Goal: Navigation & Orientation: Find specific page/section

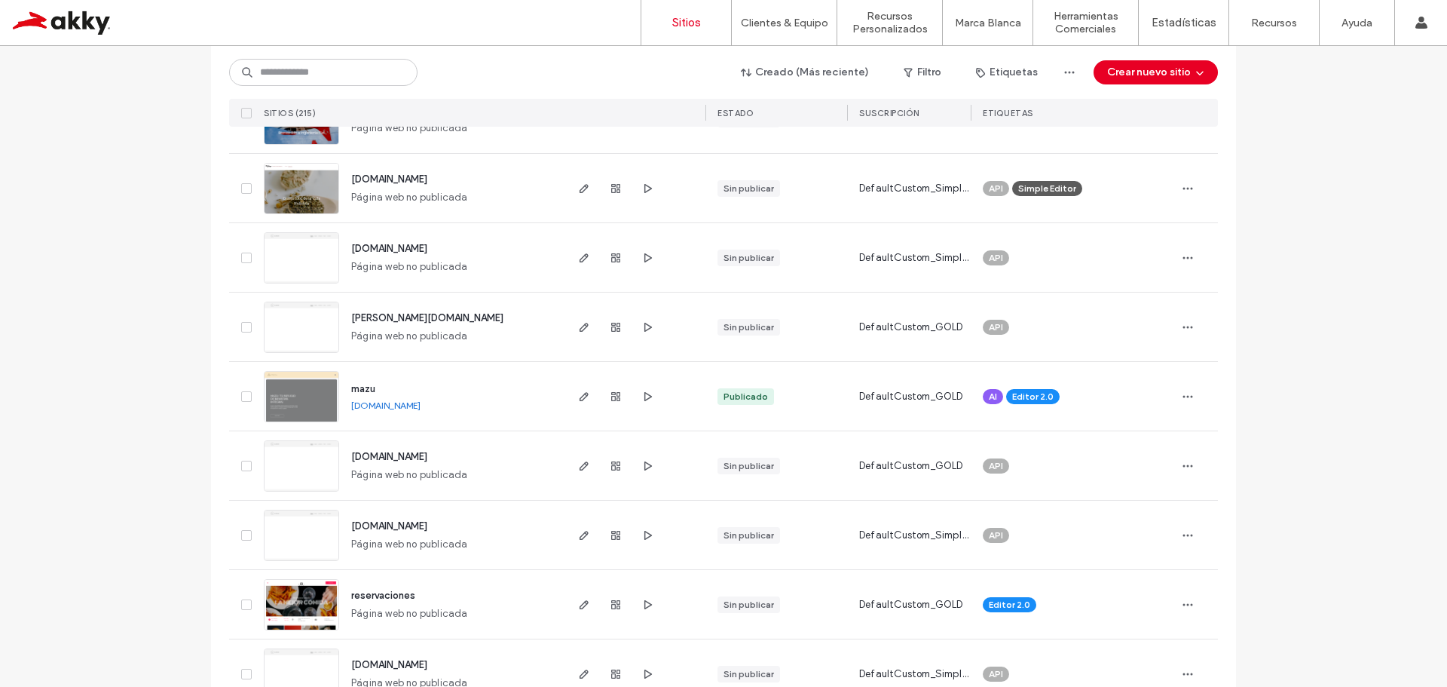
scroll to position [678, 0]
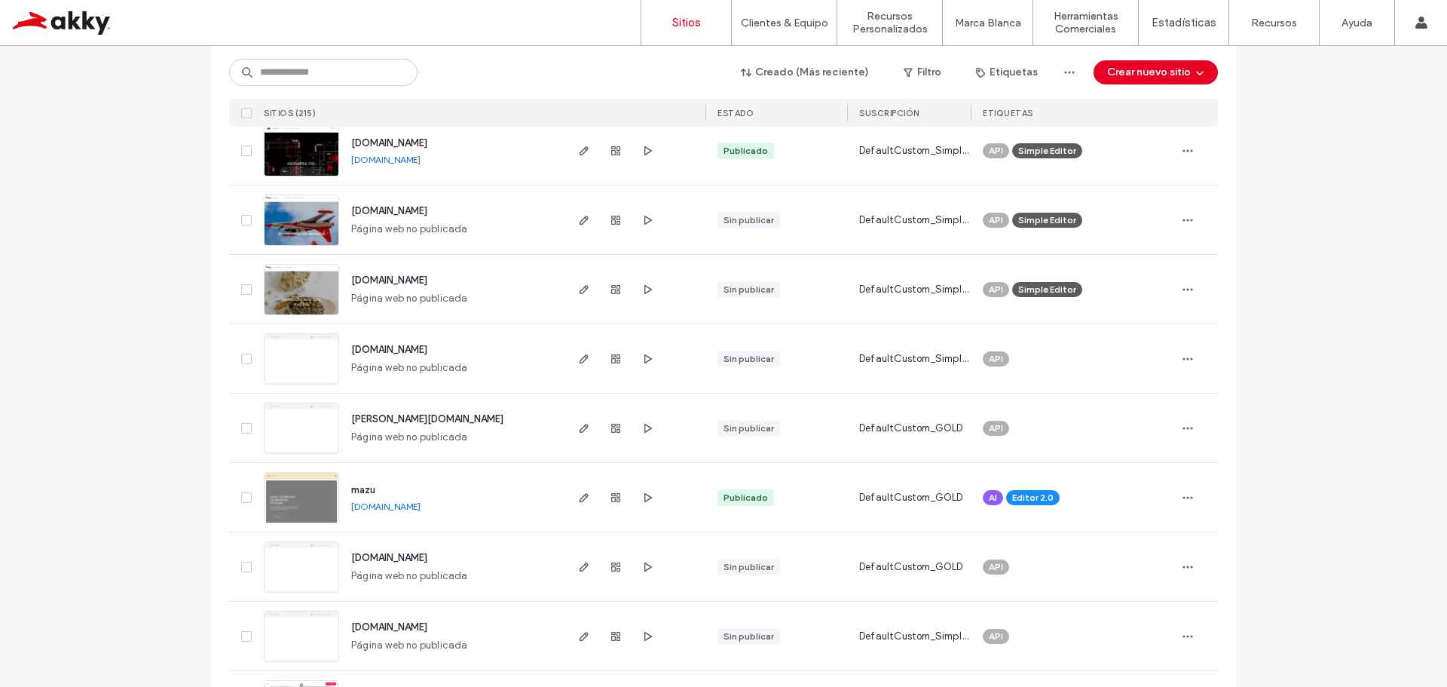
click at [357, 492] on span "mazu" at bounding box center [363, 489] width 24 height 11
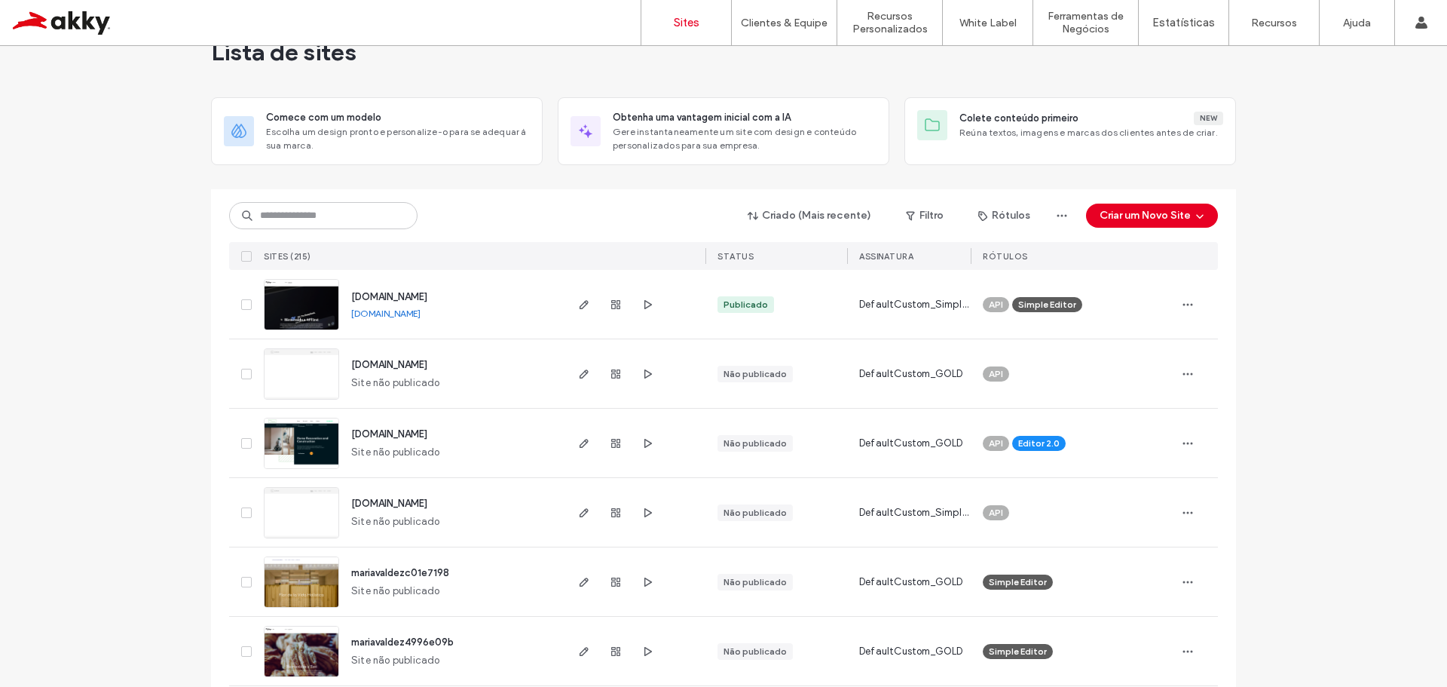
scroll to position [75, 0]
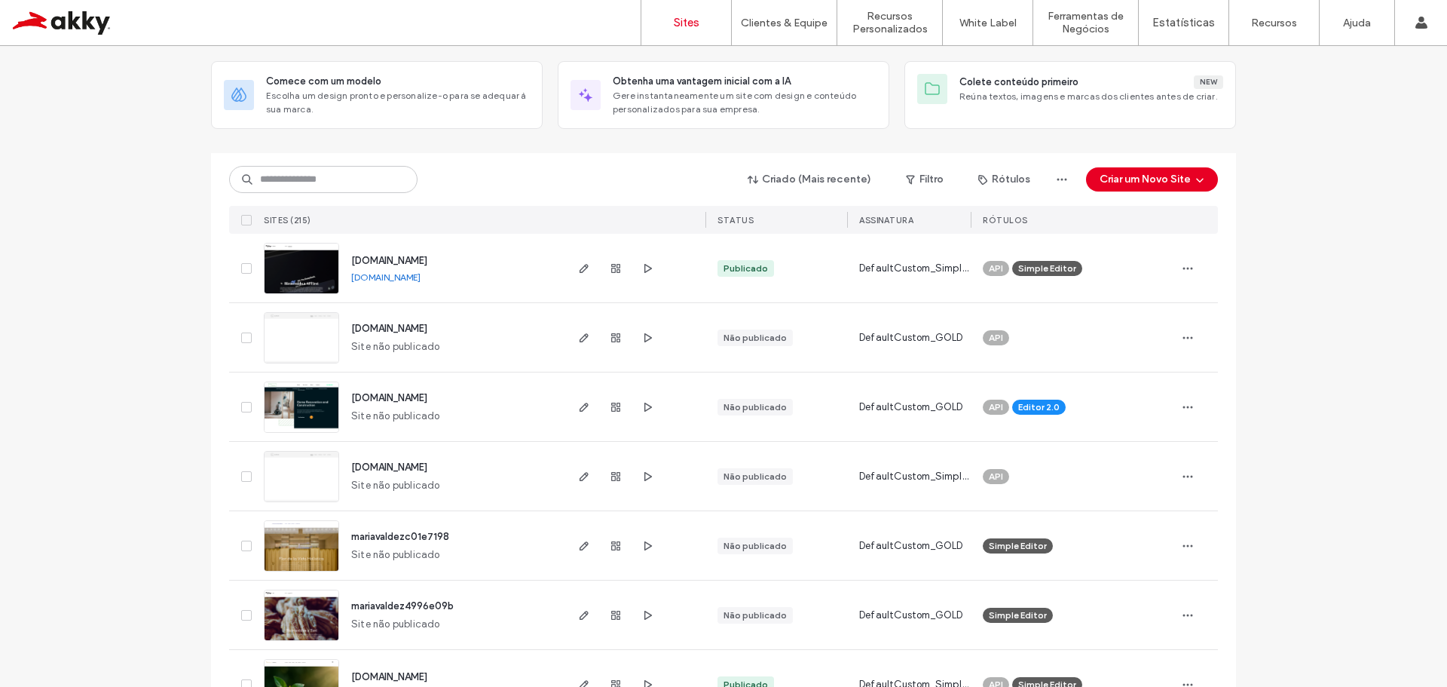
click at [397, 259] on span "[DOMAIN_NAME]" at bounding box center [389, 260] width 76 height 11
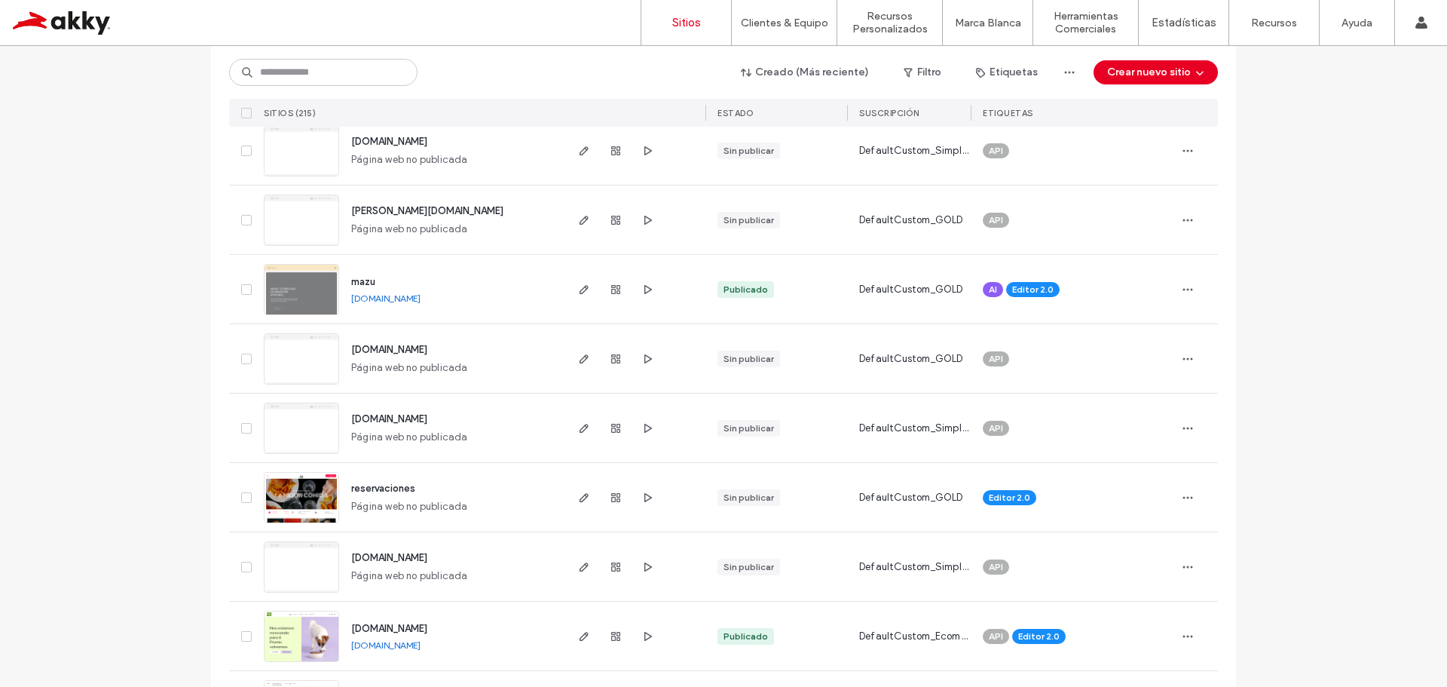
scroll to position [980, 0]
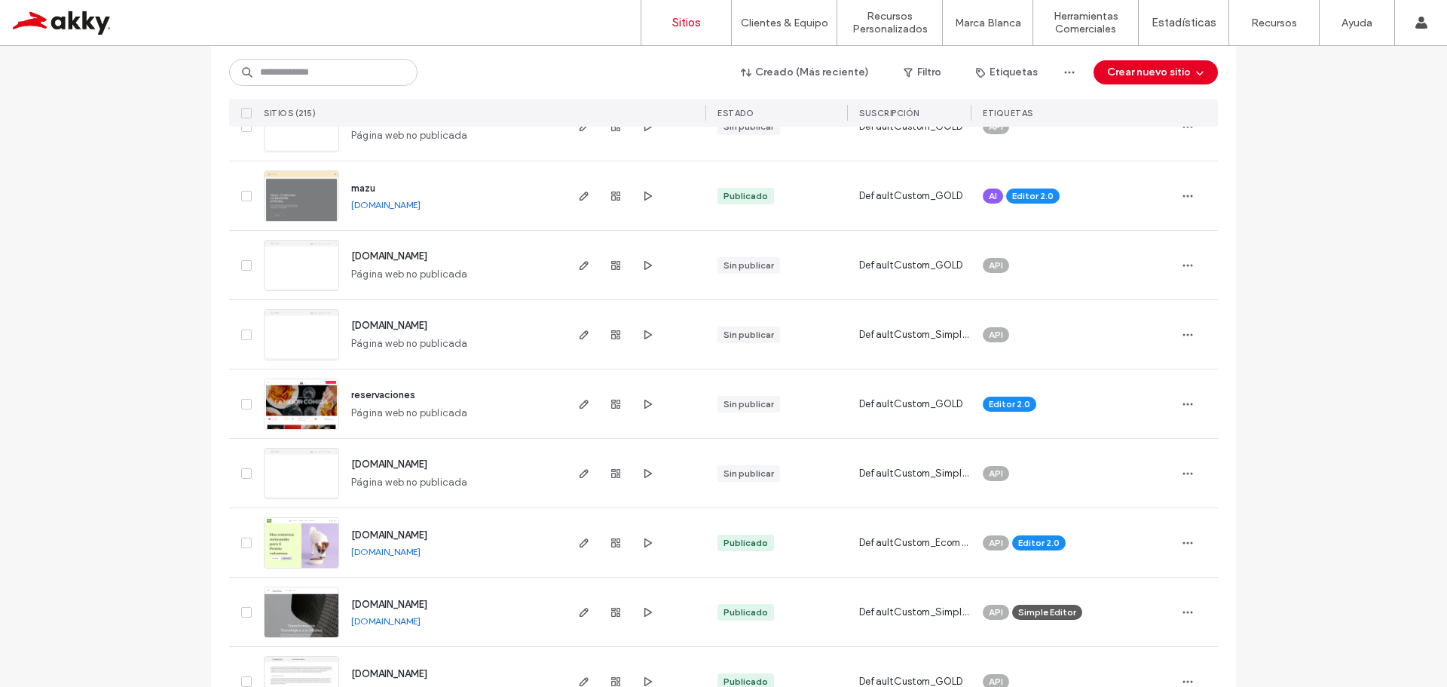
click at [378, 391] on span "reservaciones" at bounding box center [383, 394] width 64 height 11
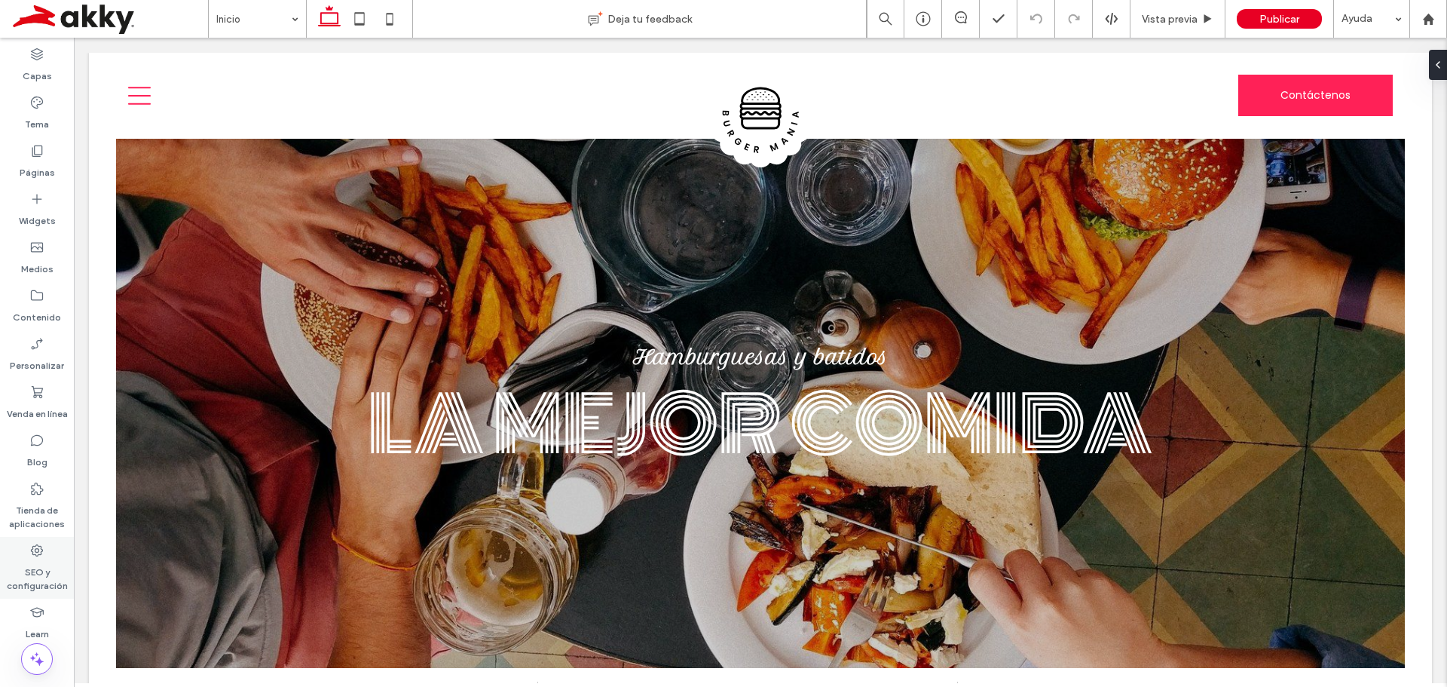
click at [50, 556] on div "SEO y configuración" at bounding box center [37, 568] width 74 height 62
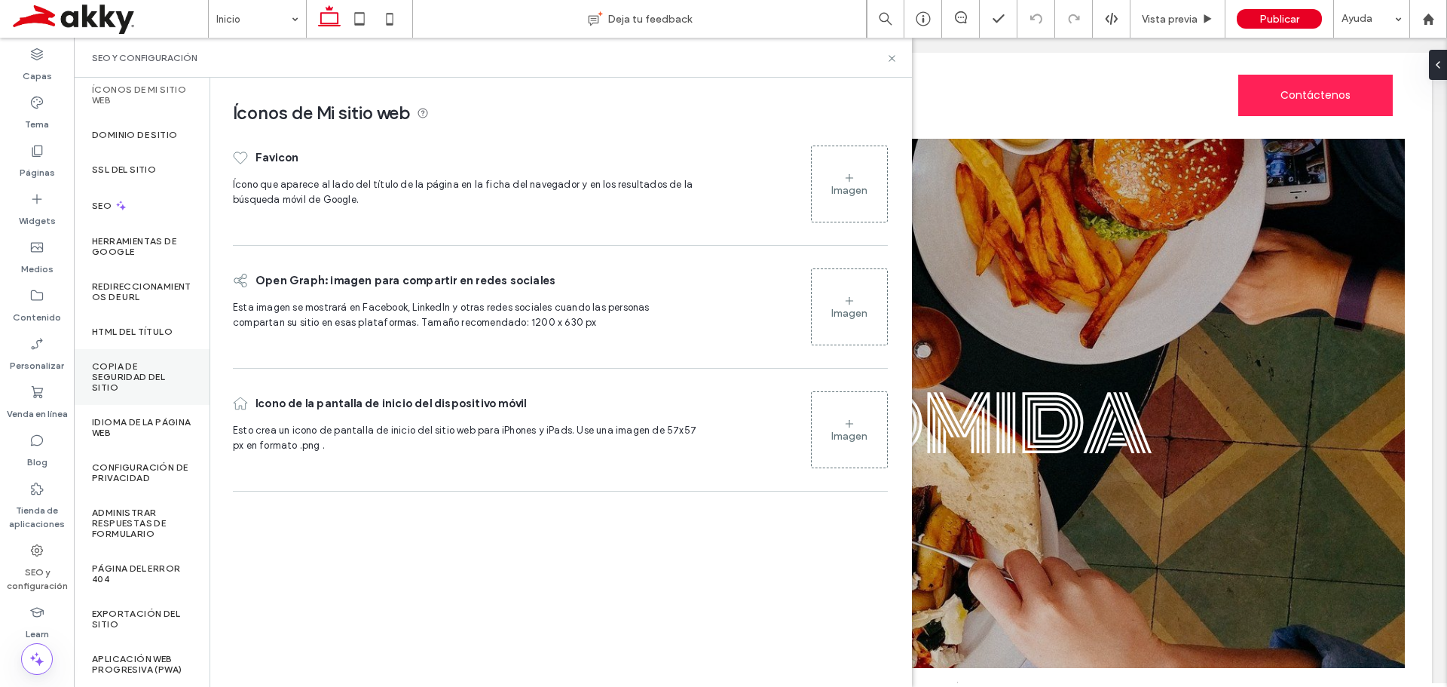
scroll to position [16, 0]
click at [24, 620] on div "Learn" at bounding box center [37, 623] width 74 height 48
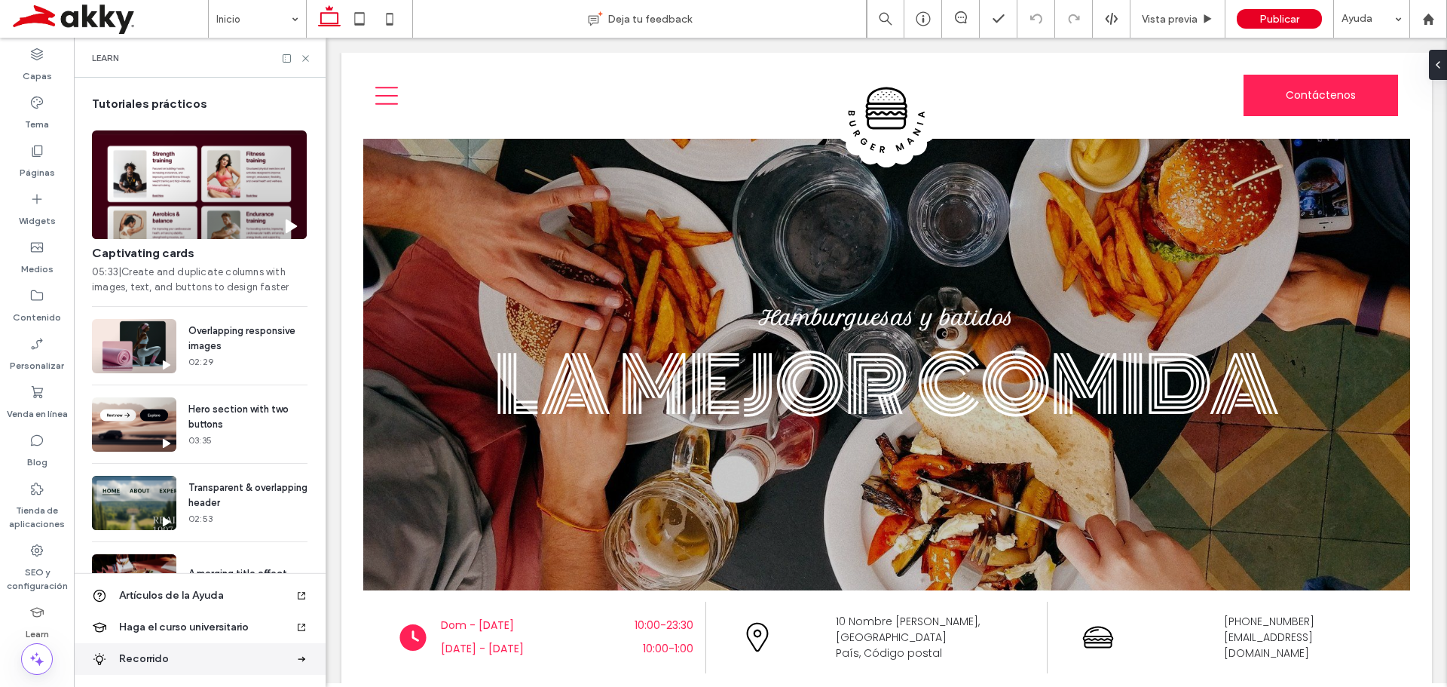
click at [149, 664] on span "Recorrido" at bounding box center [207, 658] width 176 height 15
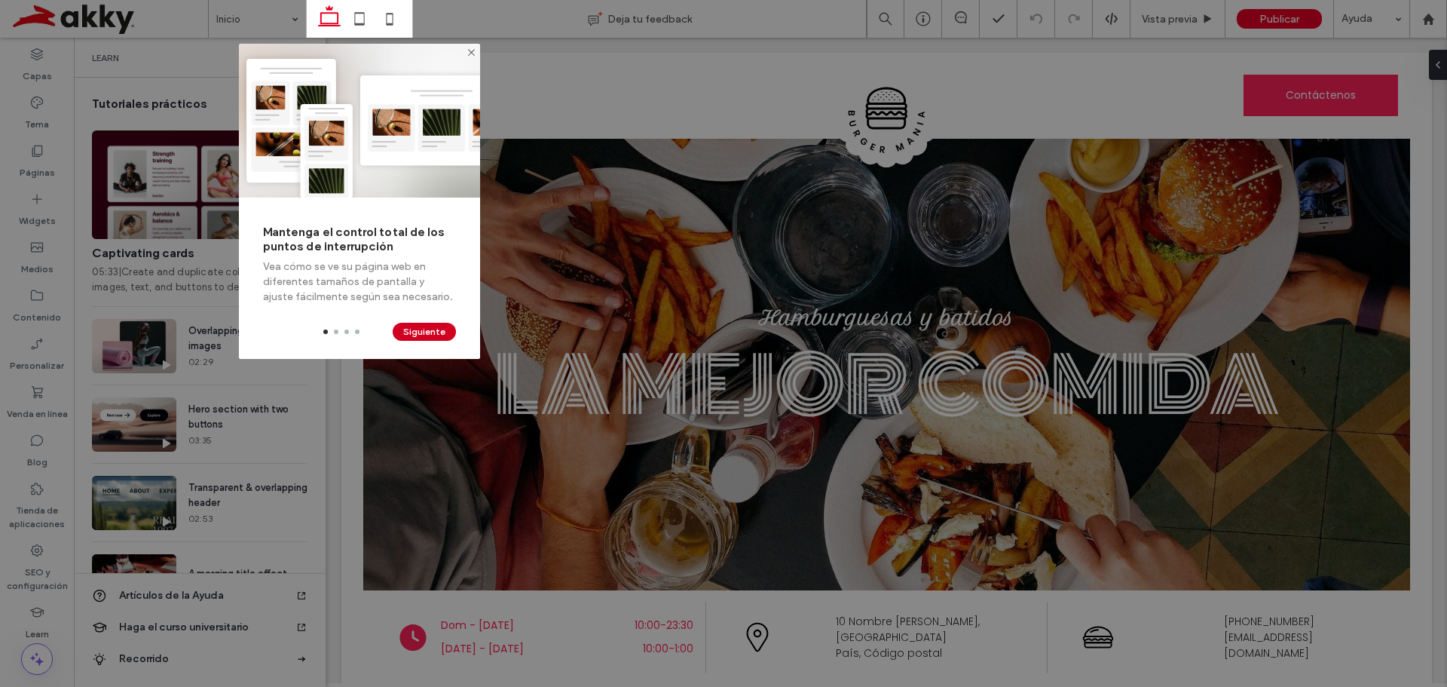
click at [419, 330] on button "Siguiente" at bounding box center [424, 332] width 63 height 18
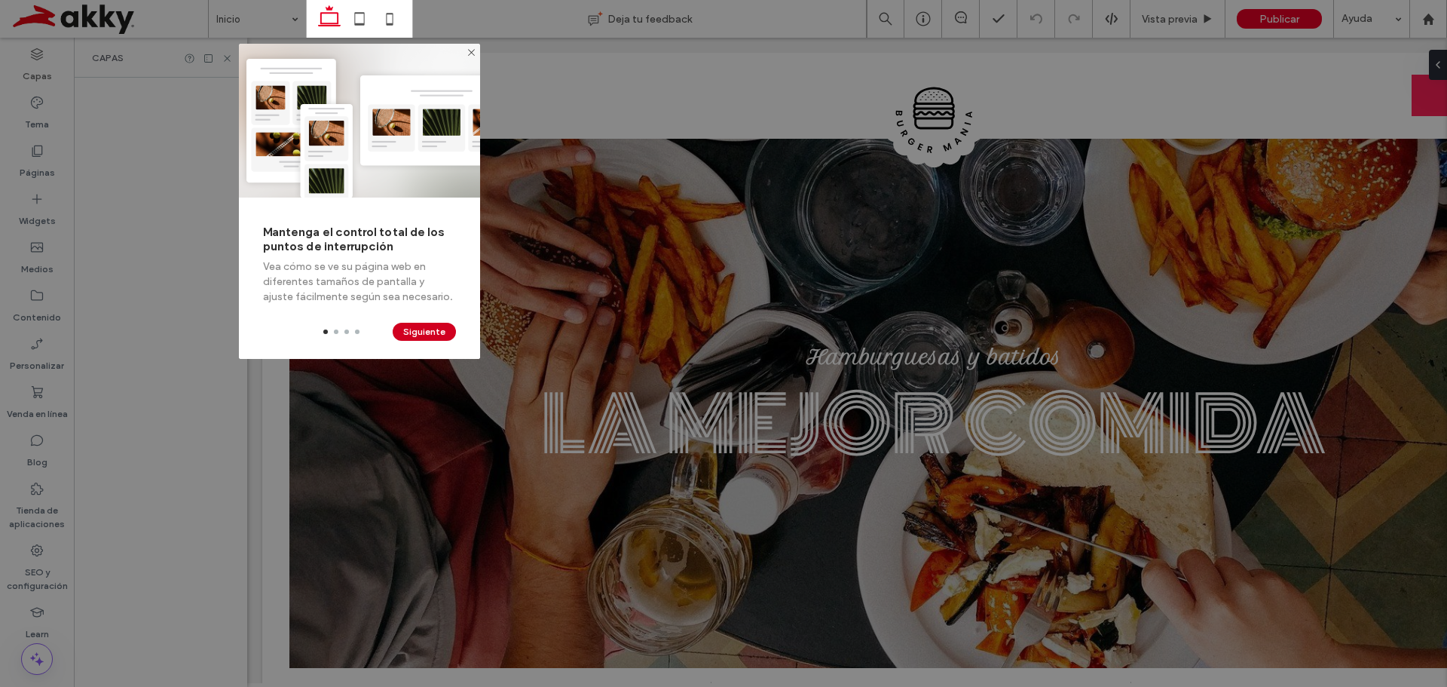
scroll to position [0, 173]
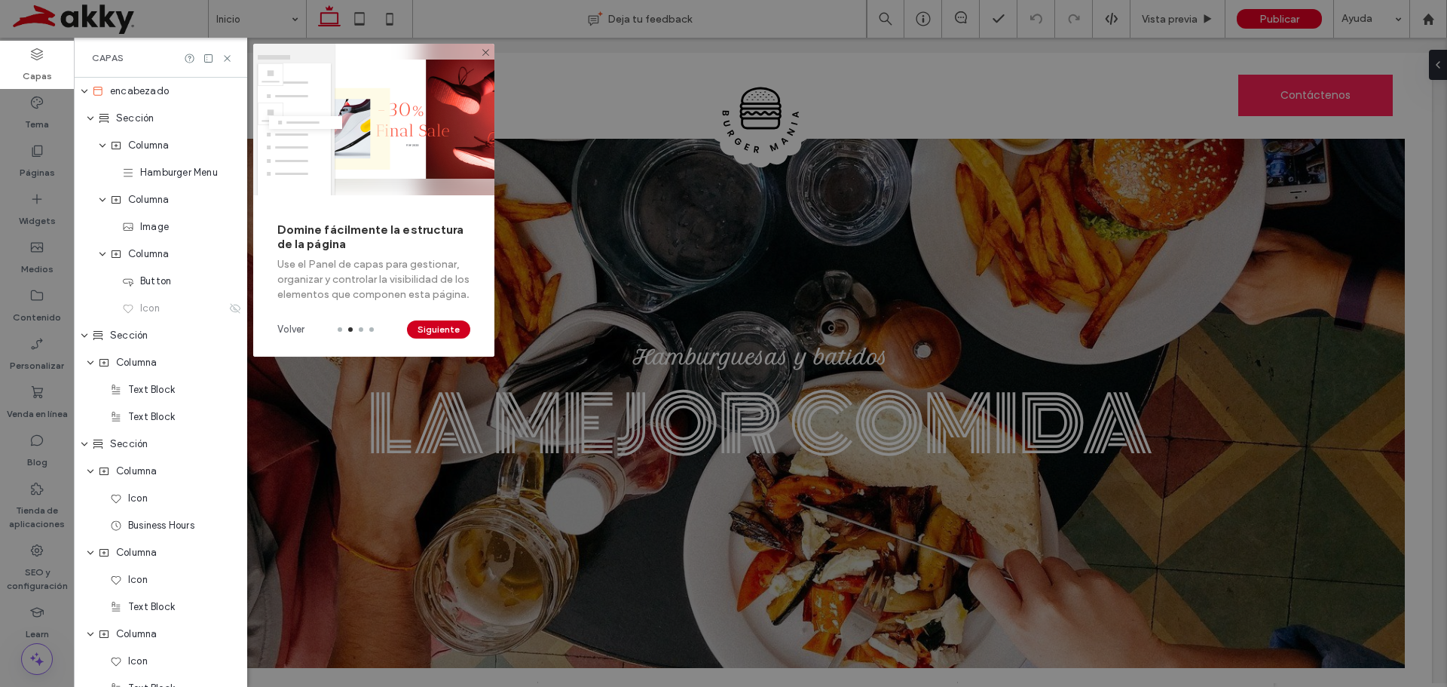
click at [429, 330] on button "Siguiente" at bounding box center [438, 329] width 63 height 18
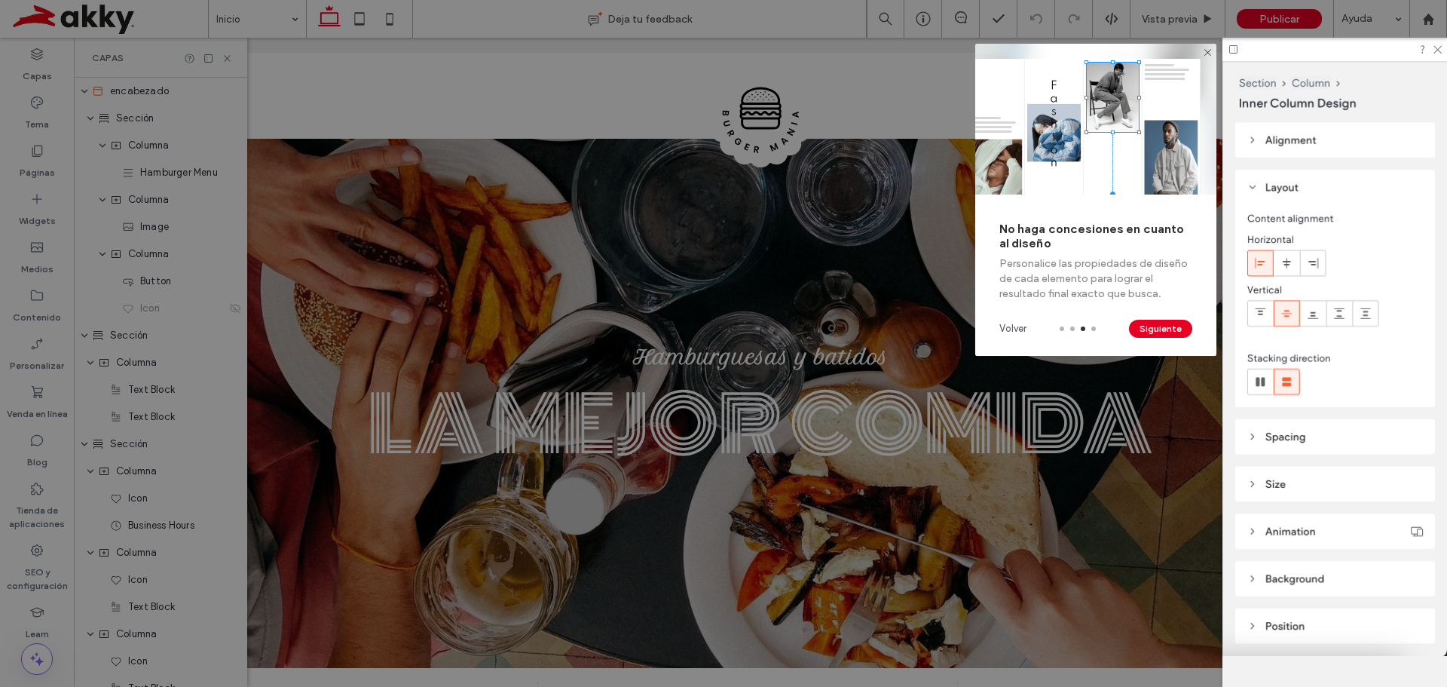
click at [761, 323] on div at bounding box center [723, 343] width 1447 height 687
click at [1154, 334] on button "Siguiente" at bounding box center [1160, 329] width 63 height 18
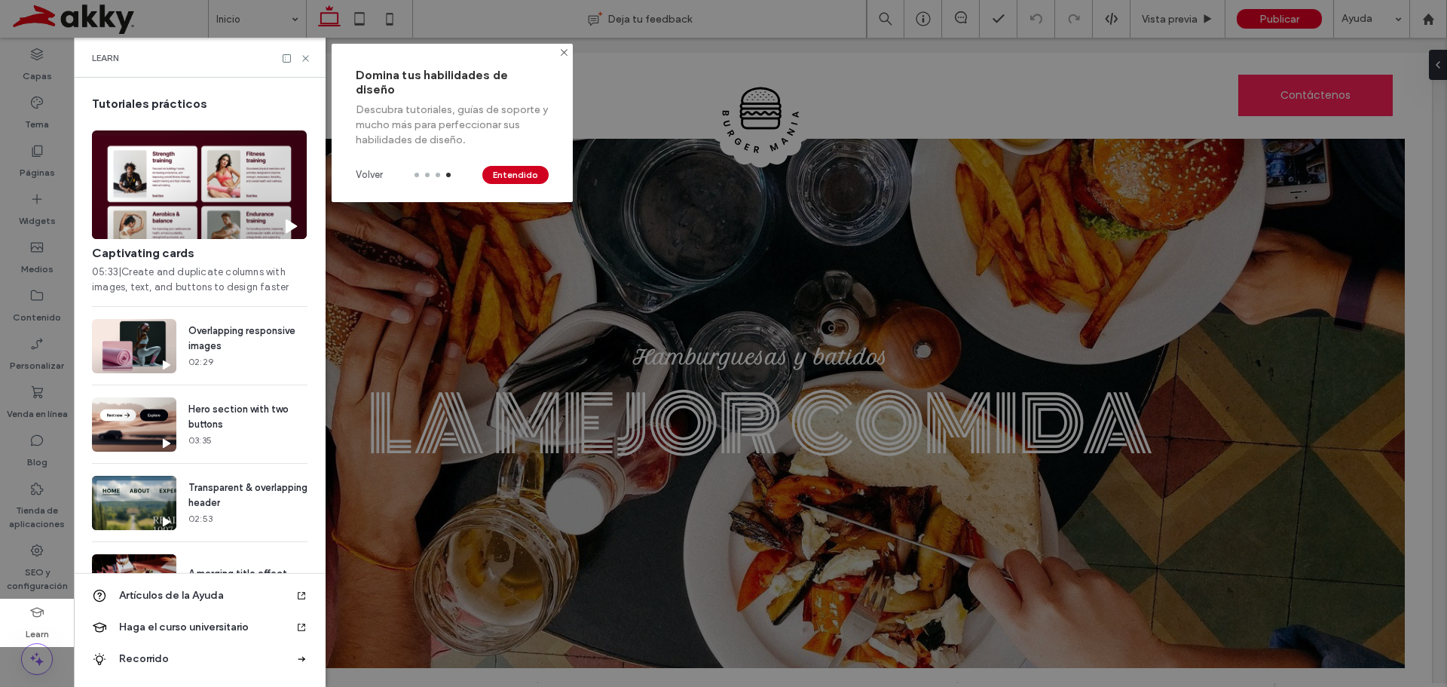
click at [522, 166] on button "Entendido" at bounding box center [515, 175] width 66 height 18
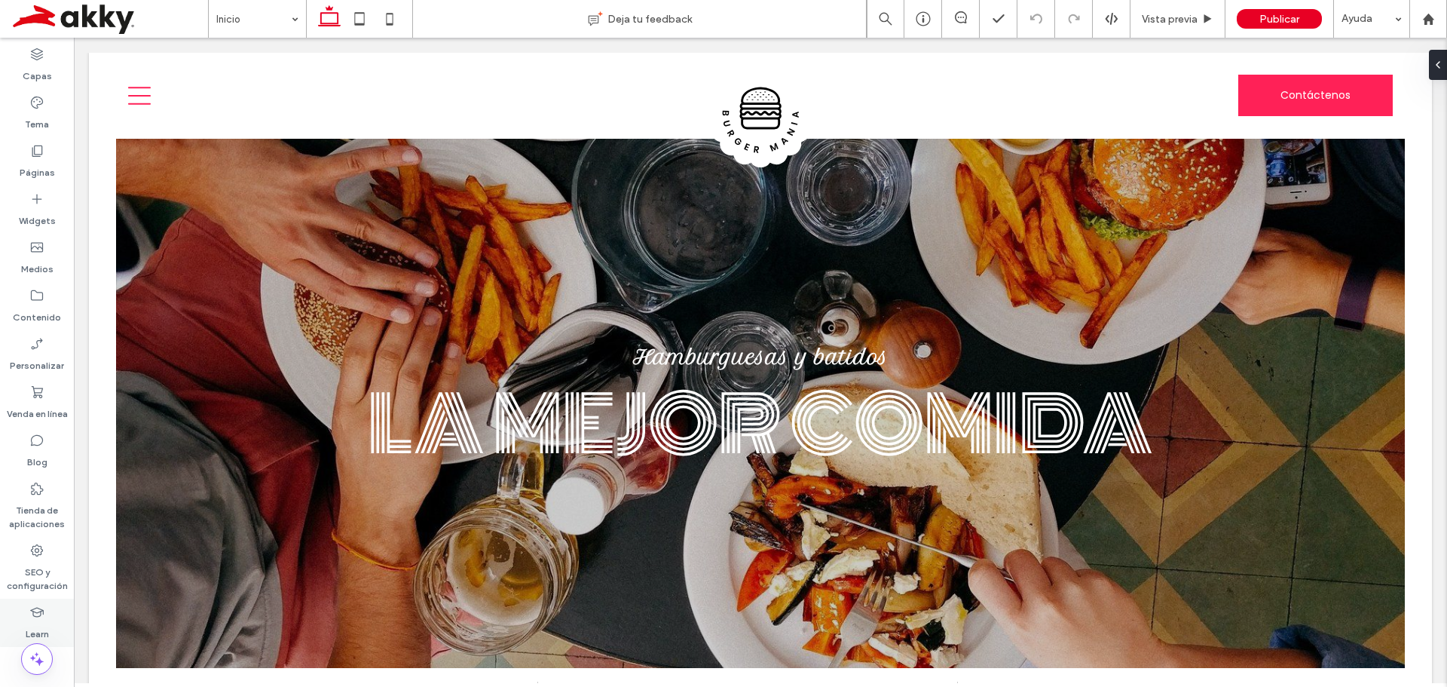
click at [32, 609] on use at bounding box center [37, 613] width 14 height 10
